Goal: Check status: Check status

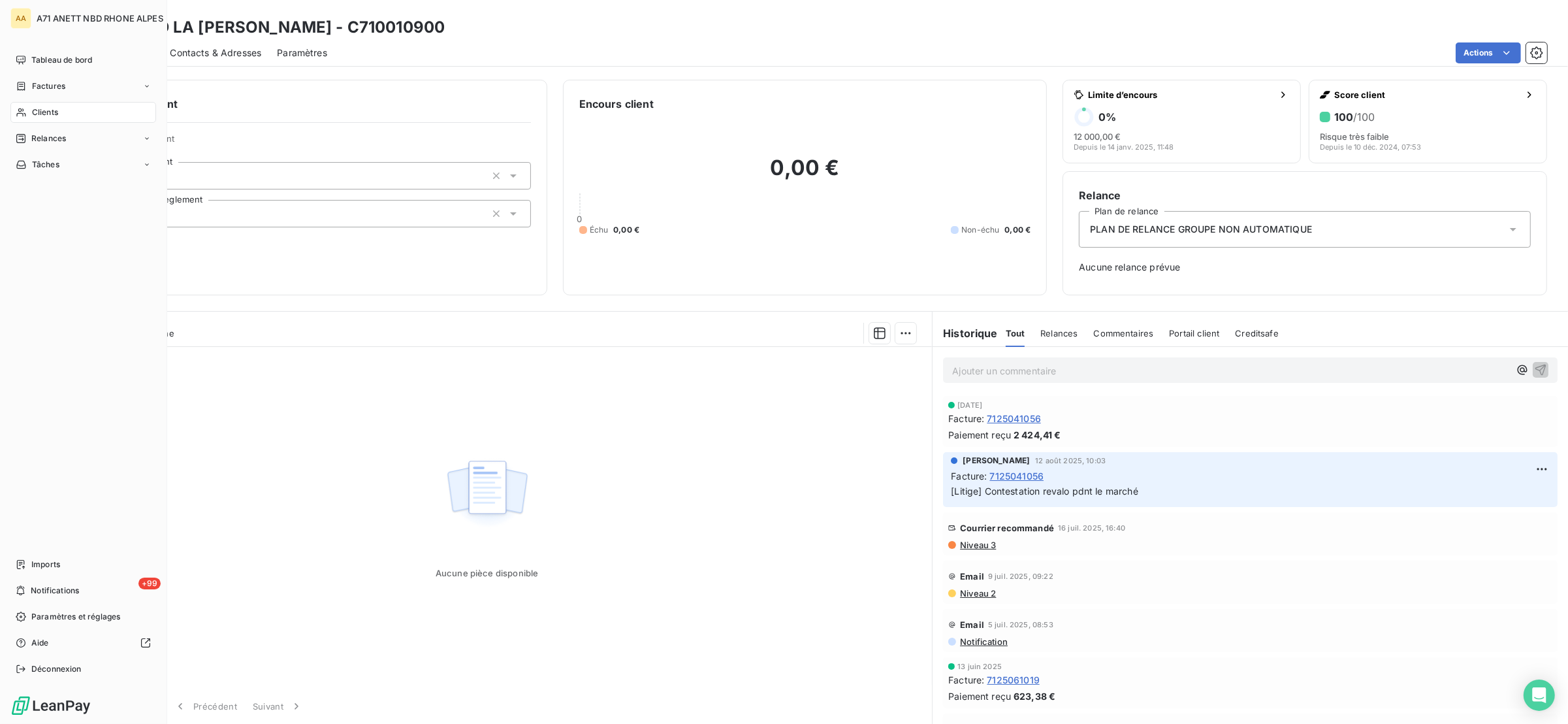
click at [37, 108] on span "Clients" at bounding box center [45, 112] width 26 height 12
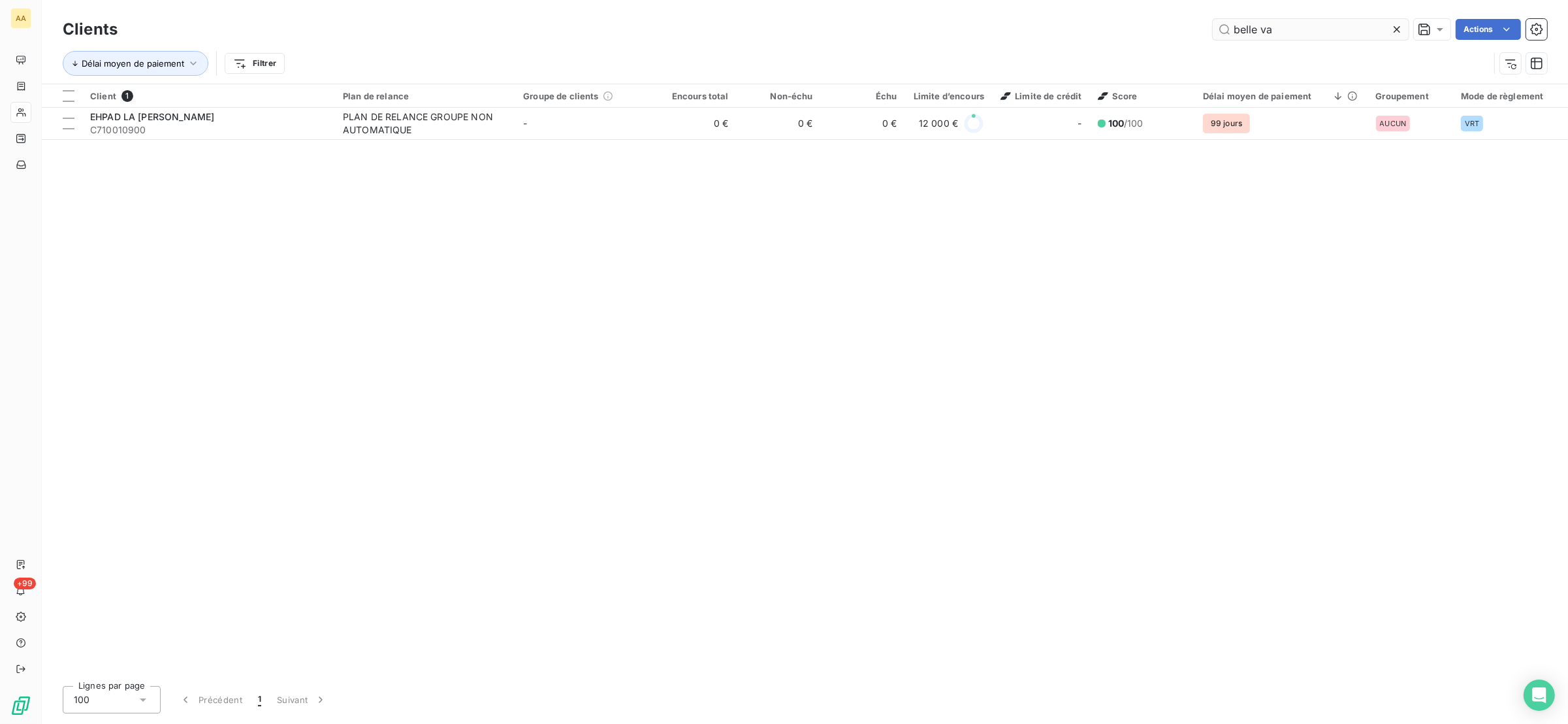
click at [1290, 22] on div "Clients belle va Actions Délai moyen de paiement Filtrer" at bounding box center [804, 42] width 1526 height 84
drag, startPoint x: 1290, startPoint y: 22, endPoint x: 1183, endPoint y: 68, distance: 116.5
click at [1194, 74] on div "Clients belle va Actions Délai moyen de paiement Filtrer" at bounding box center [804, 50] width 1484 height 68
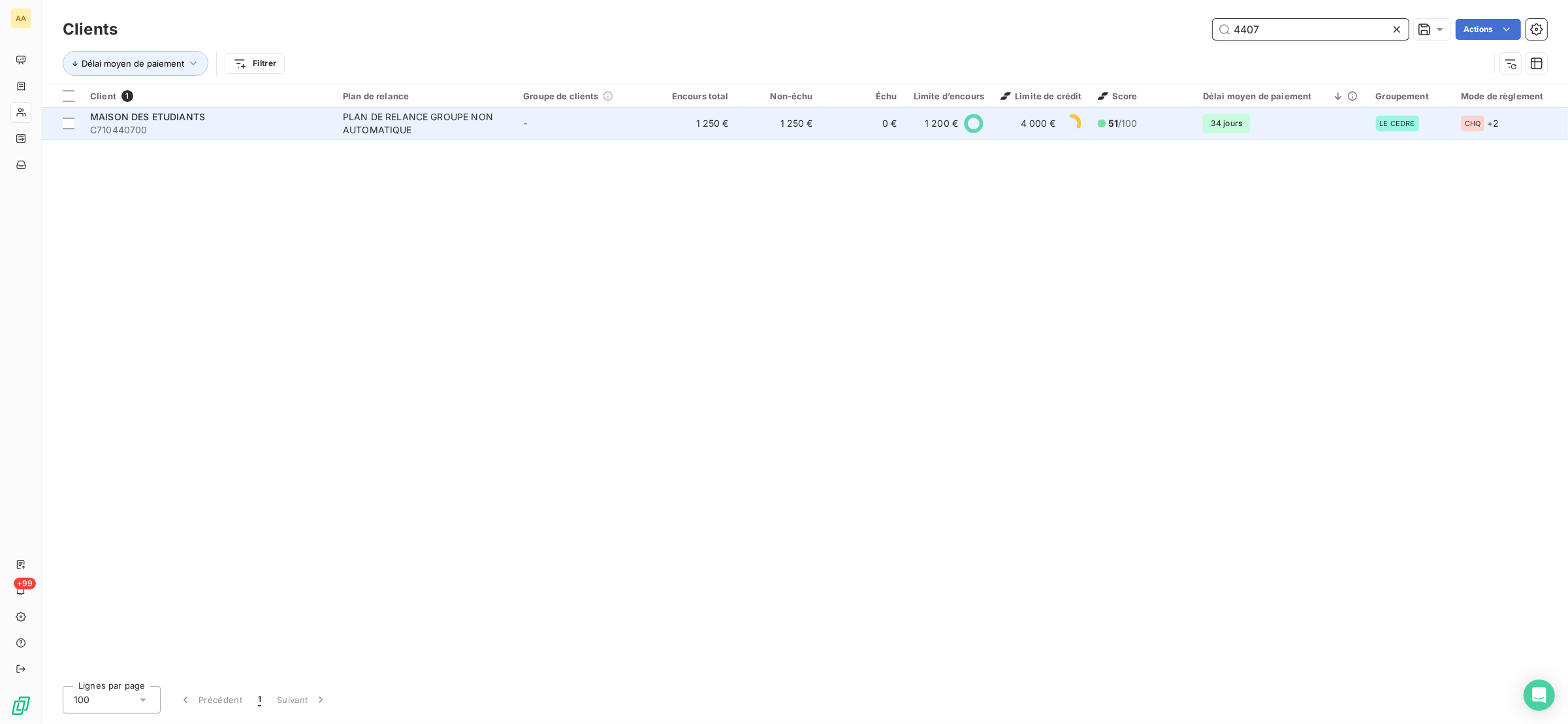
type input "4407"
click at [258, 132] on span "C710440700" at bounding box center [208, 130] width 237 height 13
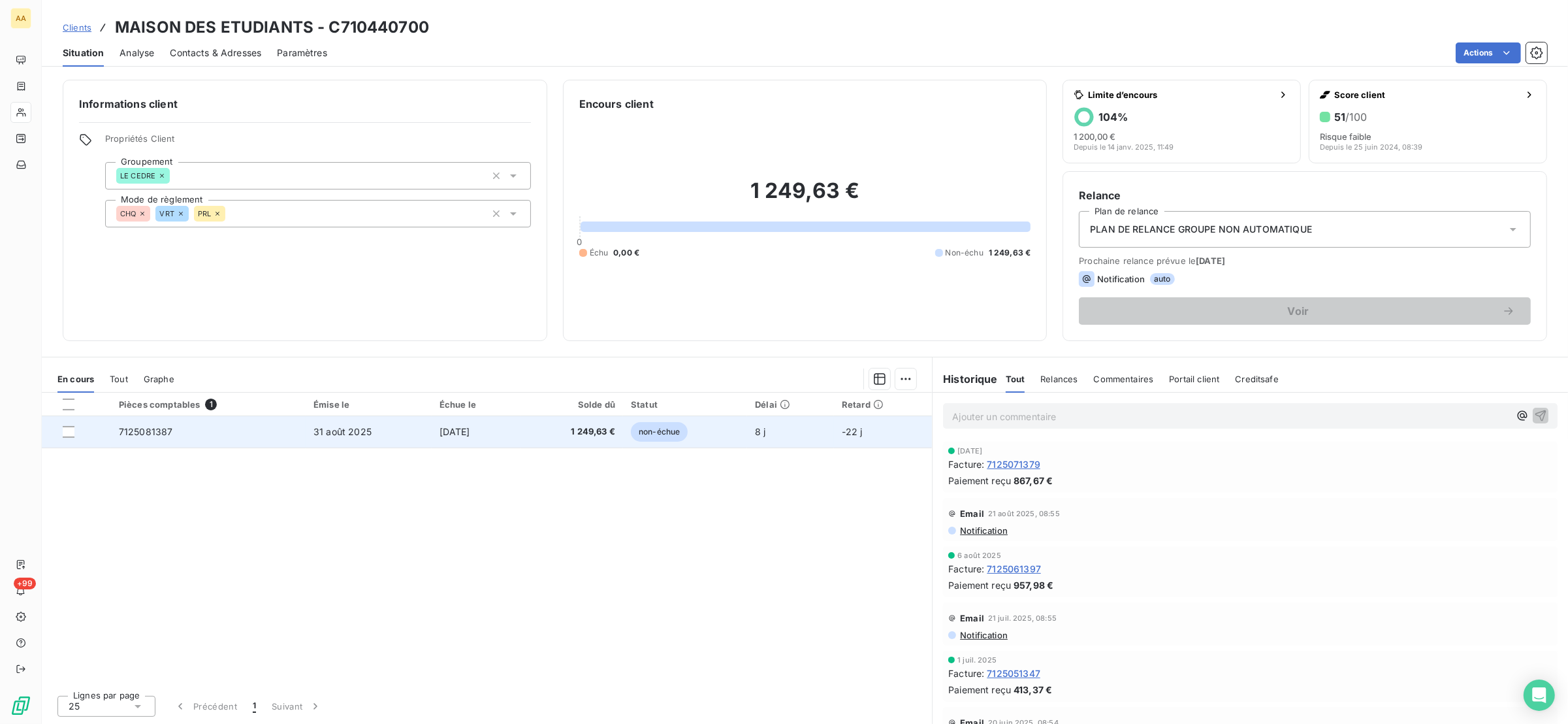
click at [201, 440] on td "7125081387" at bounding box center [208, 432] width 195 height 31
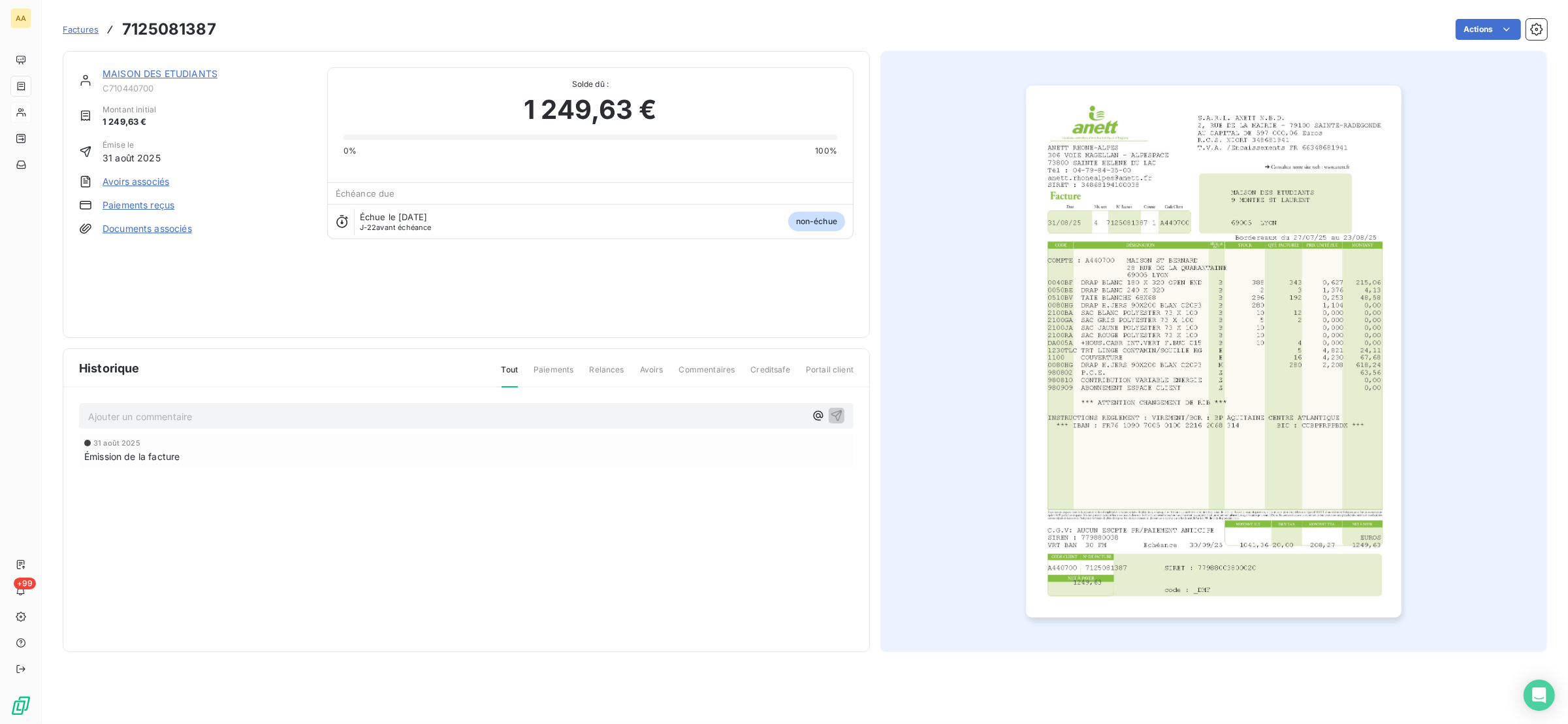
click at [1281, 377] on img "button" at bounding box center [1213, 352] width 375 height 532
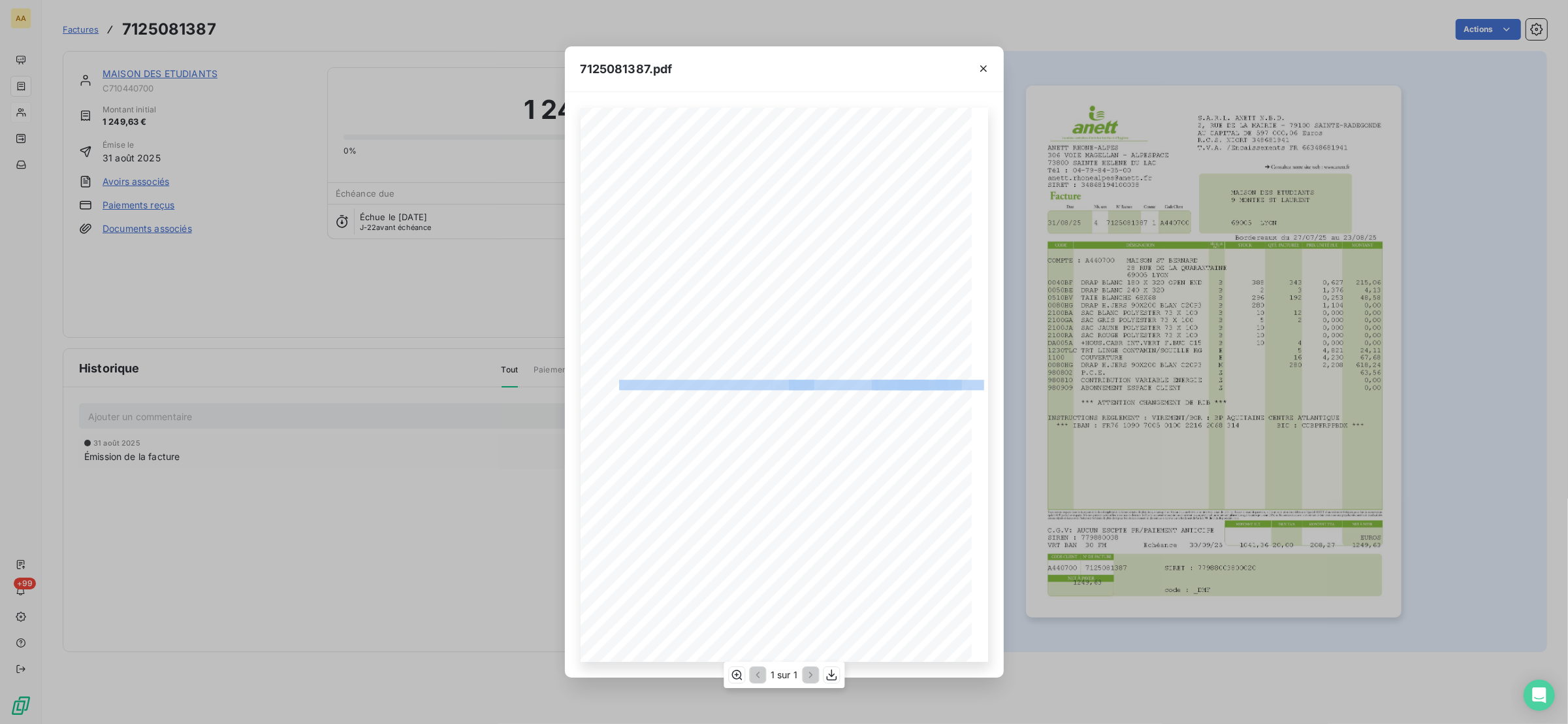
drag, startPoint x: 949, startPoint y: 373, endPoint x: 619, endPoint y: 375, distance: 330.0
click at [619, 375] on div "S.A.R.L. ANETT N.B.D. [STREET_ADDRESS] AU CAPITAL DE 597 000,06 Euros R.C.S. NI…" at bounding box center [784, 384] width 392 height 554
click at [952, 420] on span "0,00" at bounding box center [950, 422] width 18 height 7
click at [979, 66] on icon "button" at bounding box center [983, 68] width 13 height 13
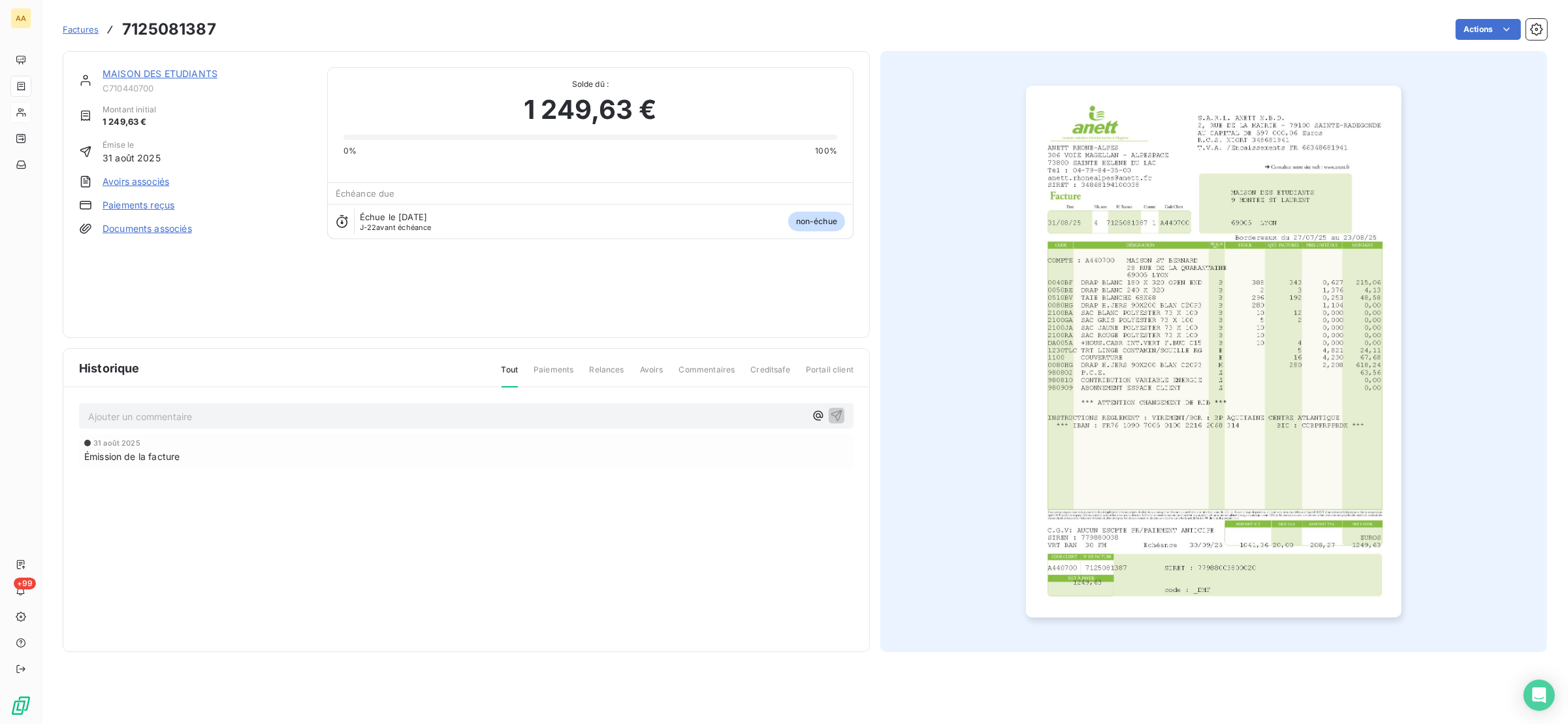
click at [1212, 397] on img "button" at bounding box center [1213, 352] width 375 height 532
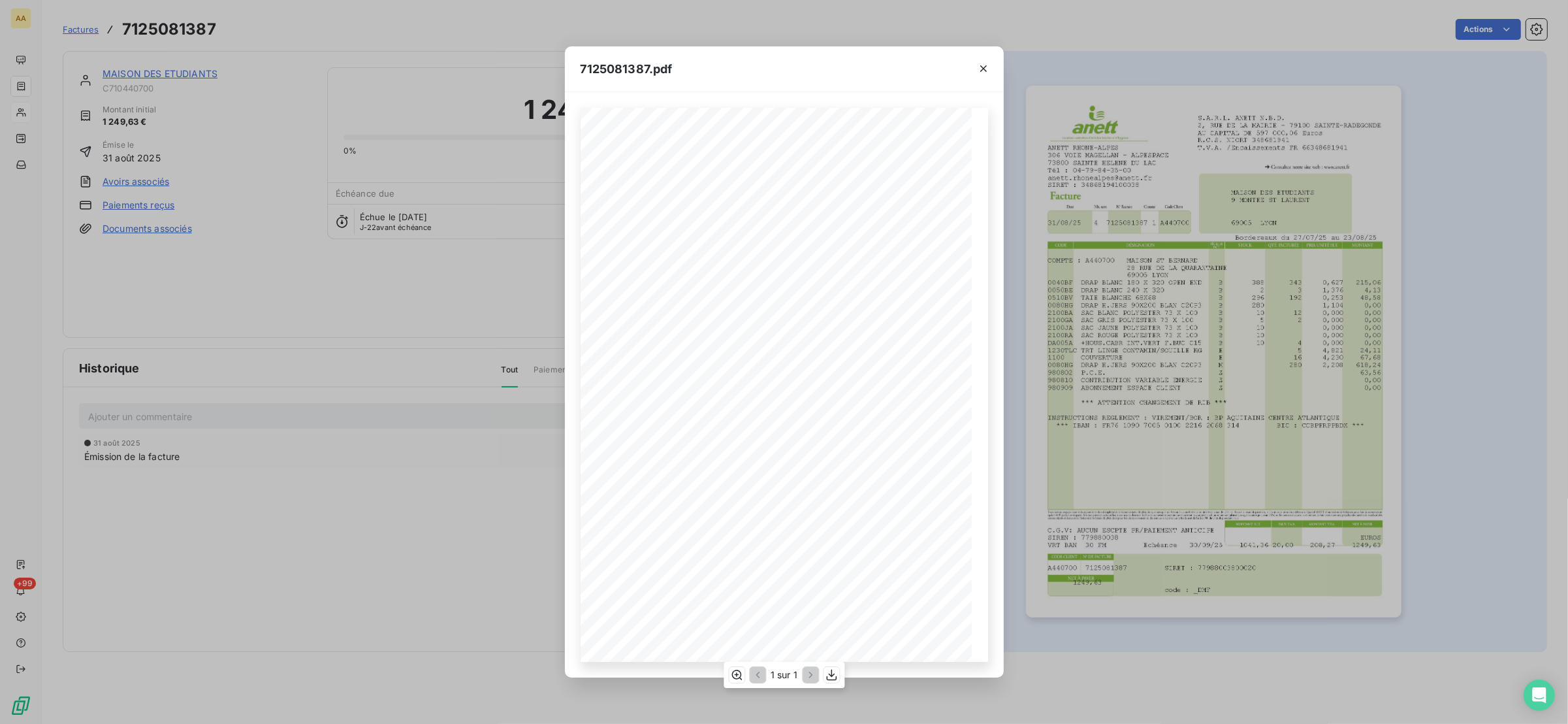
click at [619, 317] on span "0050BE" at bounding box center [623, 320] width 26 height 7
click at [825, 675] on icon "button" at bounding box center [831, 674] width 13 height 13
